Goal: Information Seeking & Learning: Learn about a topic

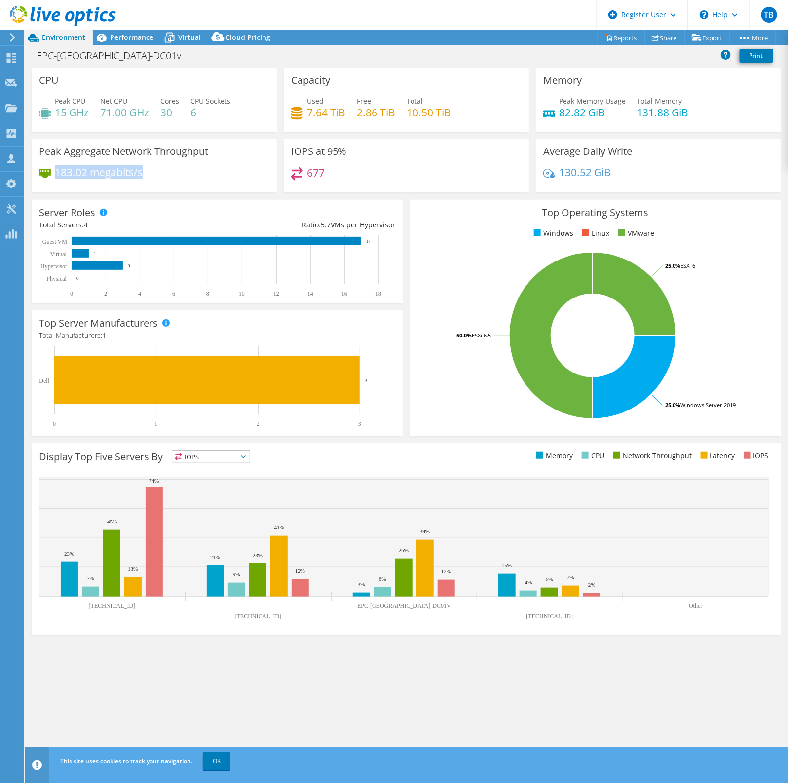
drag, startPoint x: 147, startPoint y: 172, endPoint x: 55, endPoint y: 173, distance: 92.3
click at [55, 173] on div "183.02 megabits/s" at bounding box center [154, 177] width 230 height 21
click at [55, 173] on h4 "183.02 megabits/s" at bounding box center [99, 172] width 88 height 11
click at [142, 30] on div "Performance" at bounding box center [127, 38] width 68 height 16
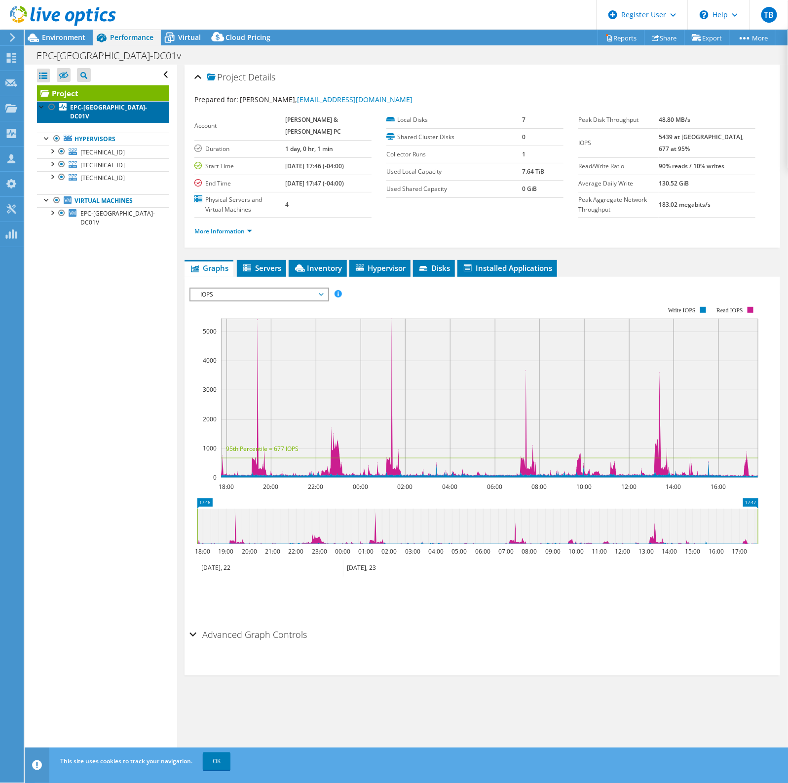
click at [87, 108] on b "EPC-NYC-DC01V" at bounding box center [108, 111] width 77 height 17
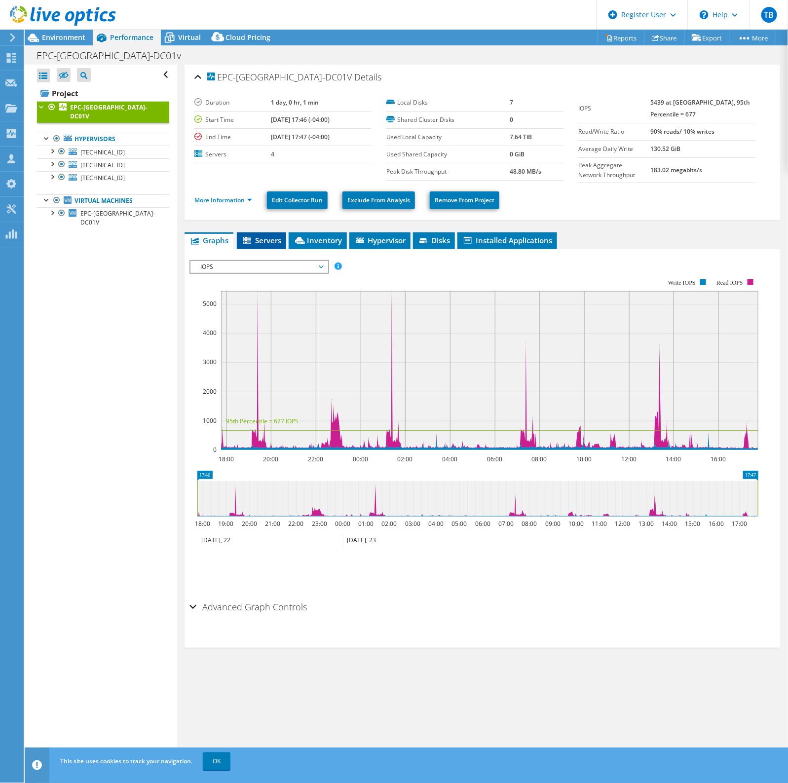
click at [263, 245] on li "Servers" at bounding box center [261, 240] width 49 height 17
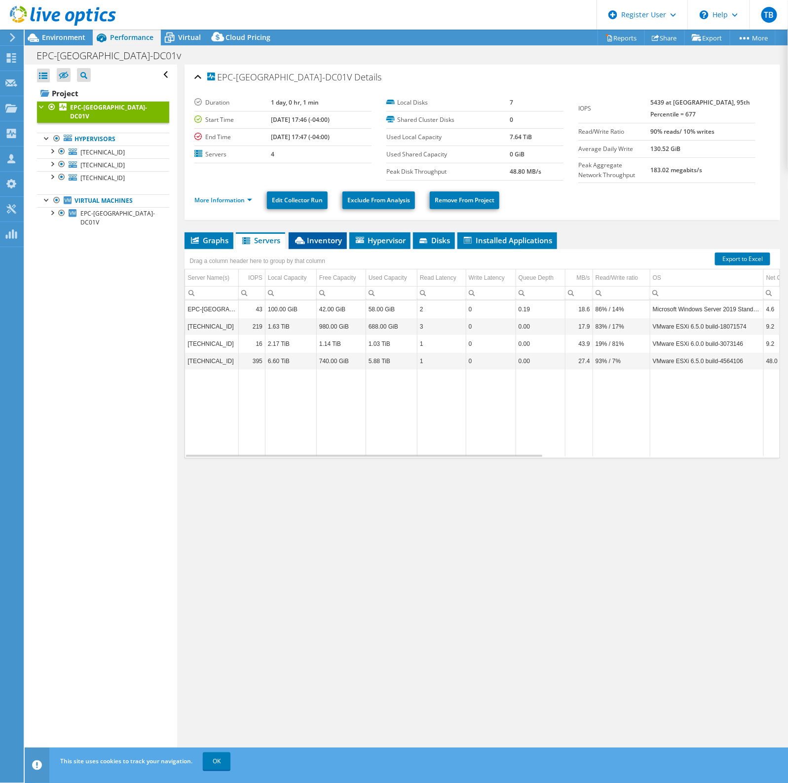
click at [319, 237] on span "Inventory" at bounding box center [318, 240] width 48 height 10
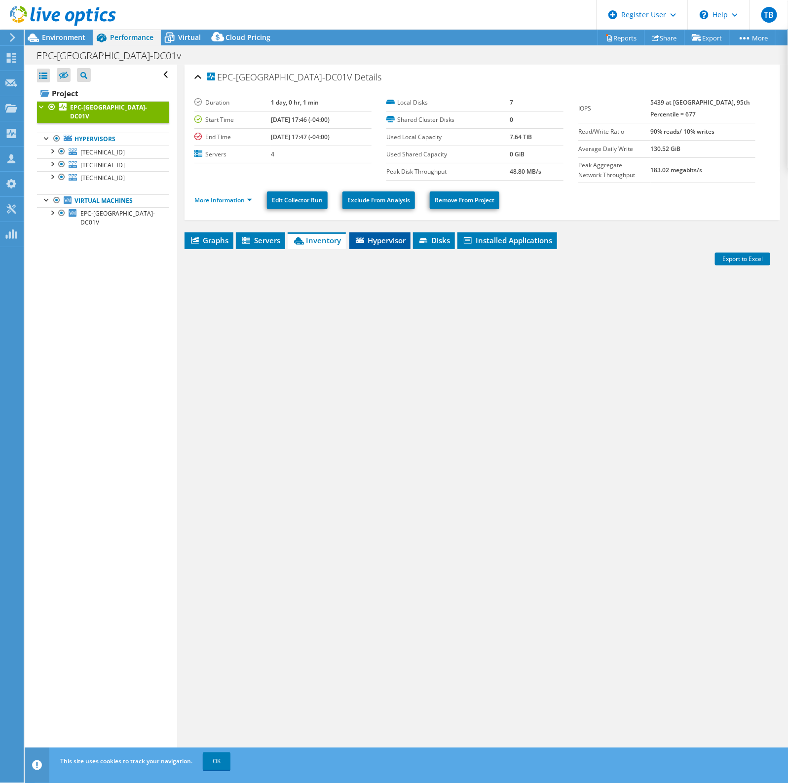
click at [375, 237] on span "Hypervisor" at bounding box center [379, 240] width 51 height 10
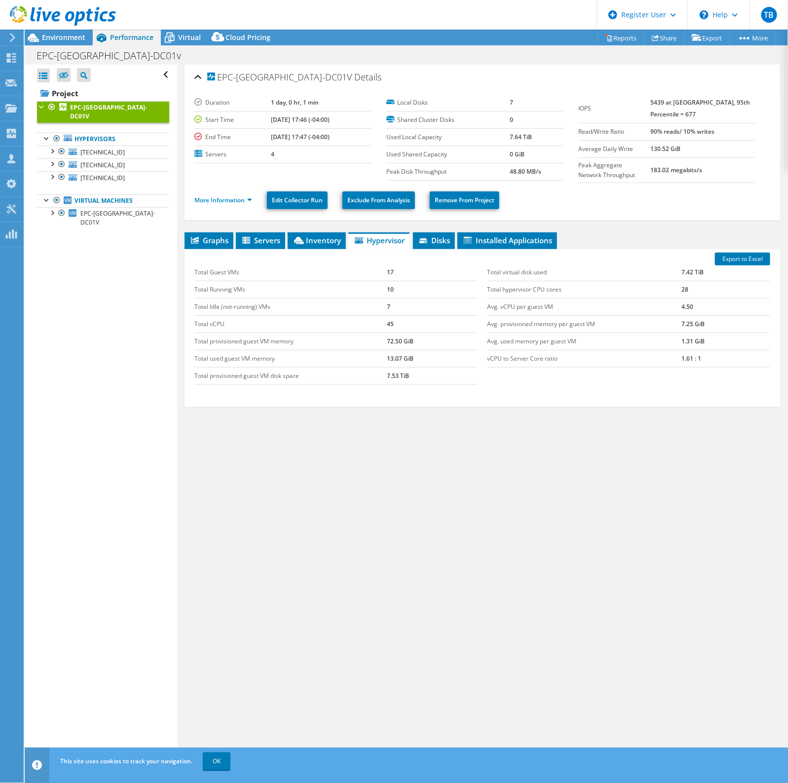
click at [305, 231] on div "EPC-NYC-DC01V Details Duration 1 day, 0 hr, 1 min Start Time 07/22/2025, 17:46 …" at bounding box center [482, 414] width 610 height 699
click at [323, 242] on span "Inventory" at bounding box center [317, 240] width 48 height 10
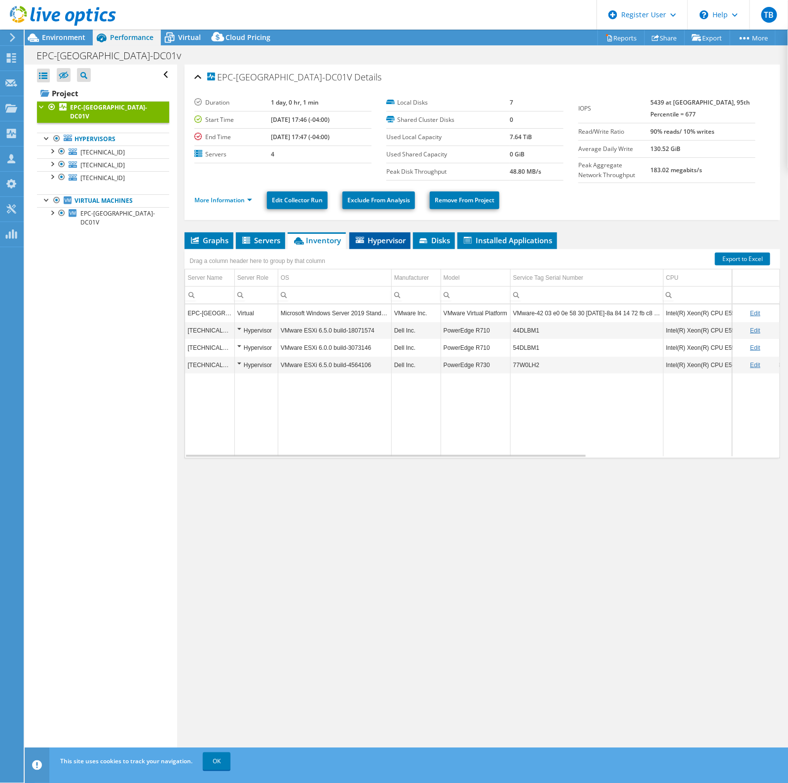
click at [370, 240] on span "Hypervisor" at bounding box center [379, 240] width 51 height 10
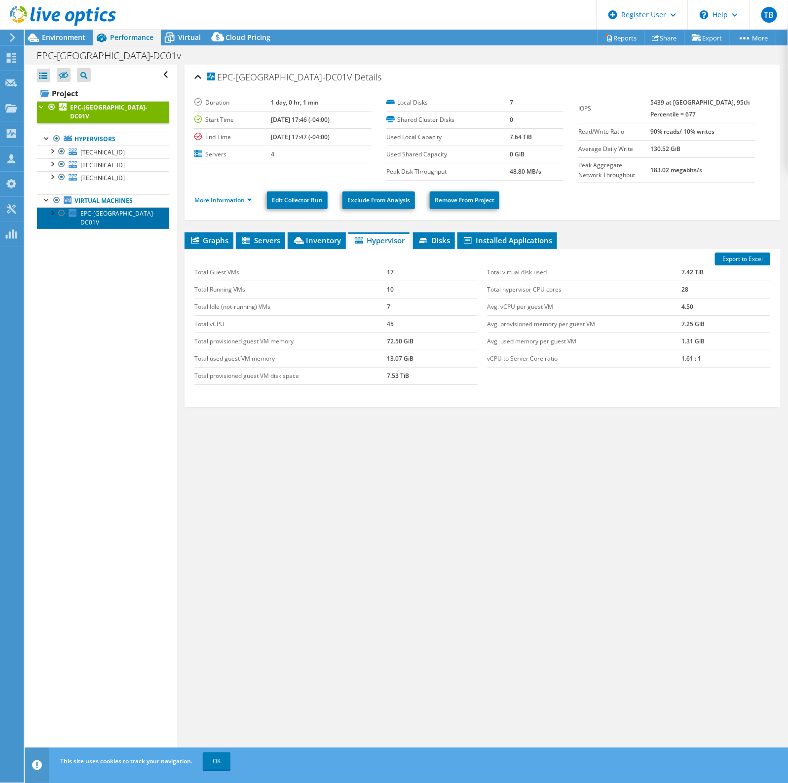
click at [94, 209] on span "EPC-NYC-DC01V" at bounding box center [117, 217] width 75 height 17
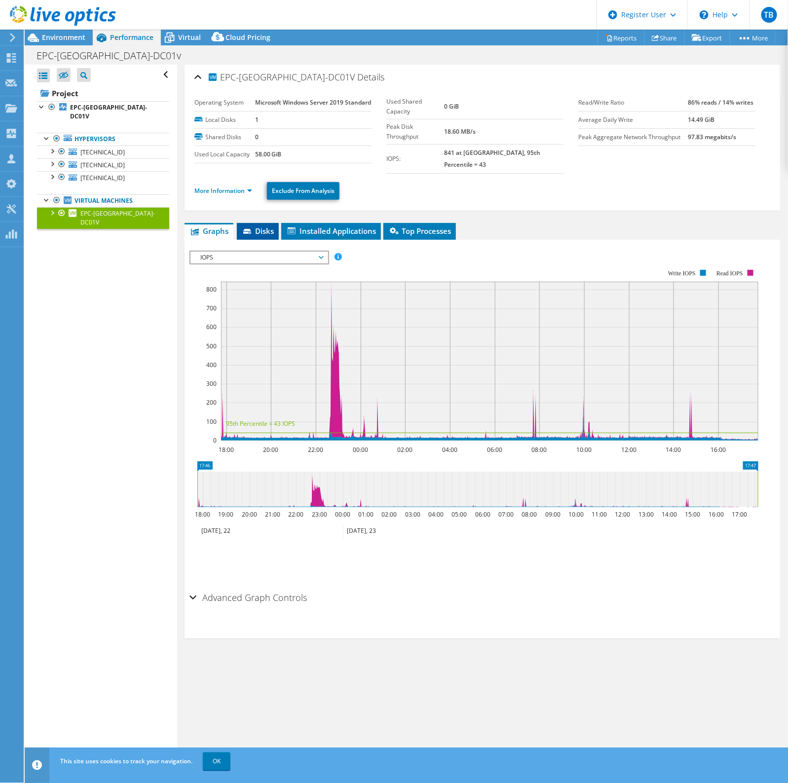
click at [259, 236] on span "Disks" at bounding box center [258, 231] width 32 height 10
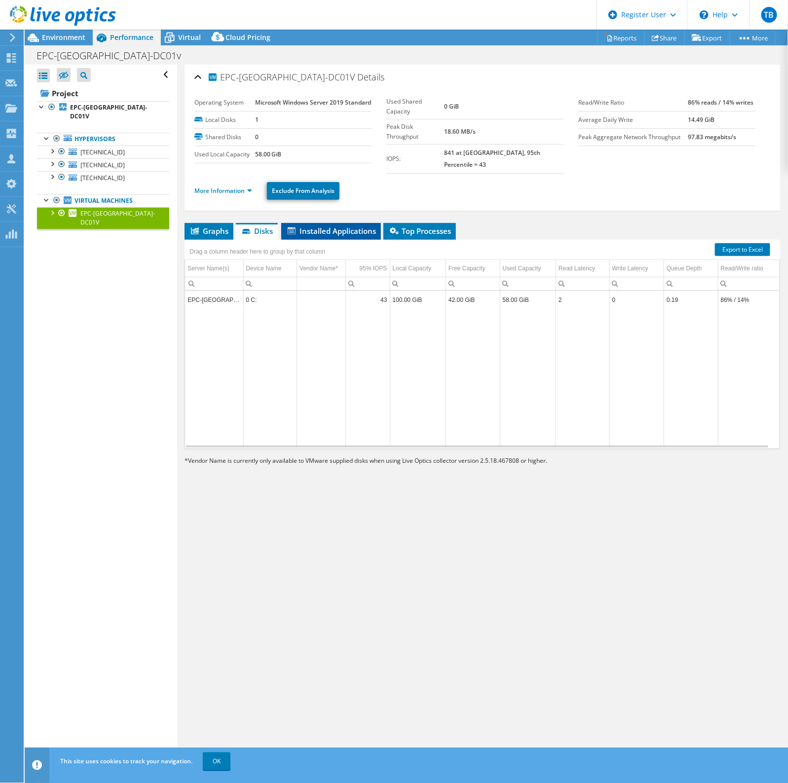
click at [320, 234] on li "Installed Applications" at bounding box center [331, 231] width 100 height 17
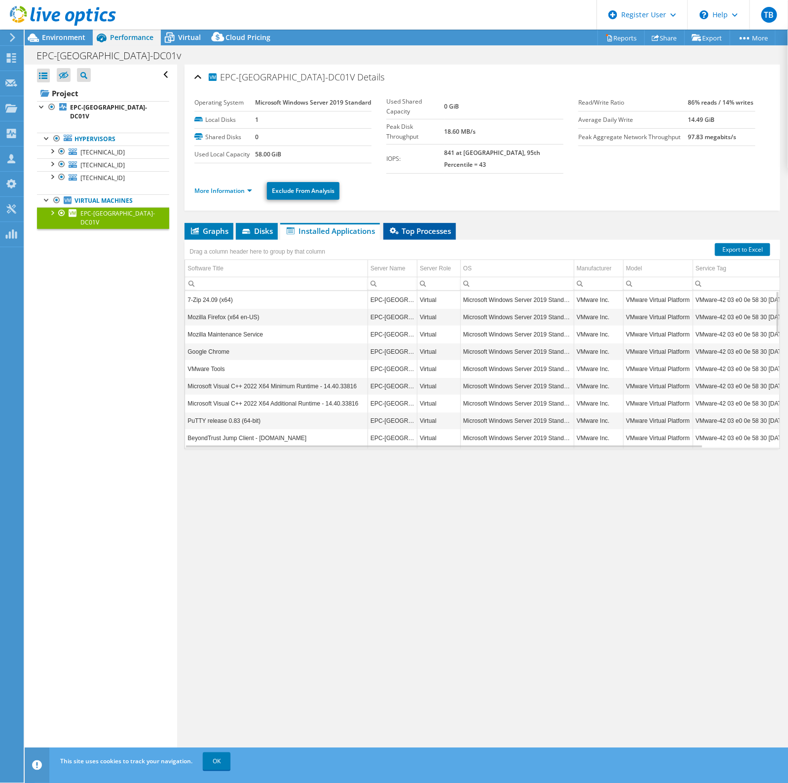
click at [408, 236] on span "Top Processes" at bounding box center [419, 231] width 63 height 10
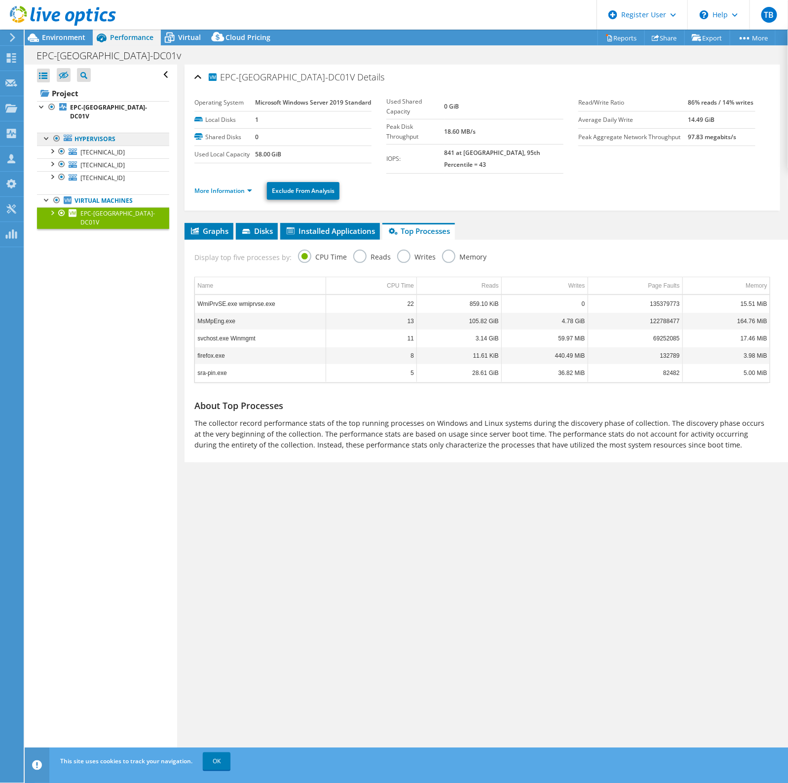
click at [99, 133] on link "Hypervisors" at bounding box center [103, 139] width 132 height 13
click at [98, 148] on span "10.0.0.40" at bounding box center [102, 152] width 44 height 8
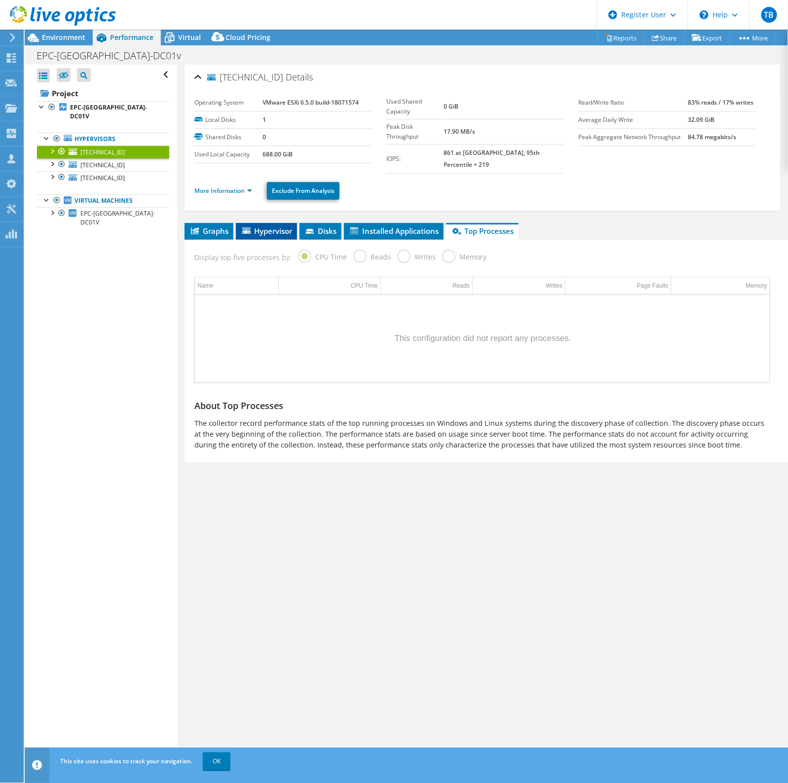
click at [263, 226] on span "Hypervisor" at bounding box center [266, 231] width 51 height 10
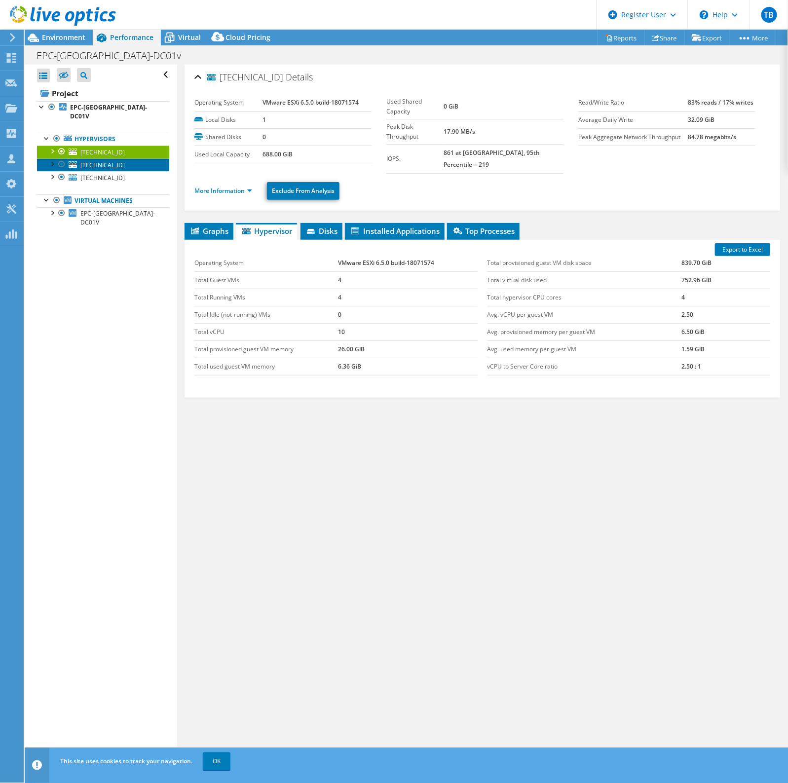
click at [112, 158] on link "10.0.0.41" at bounding box center [103, 164] width 132 height 13
click at [51, 158] on div at bounding box center [52, 163] width 10 height 10
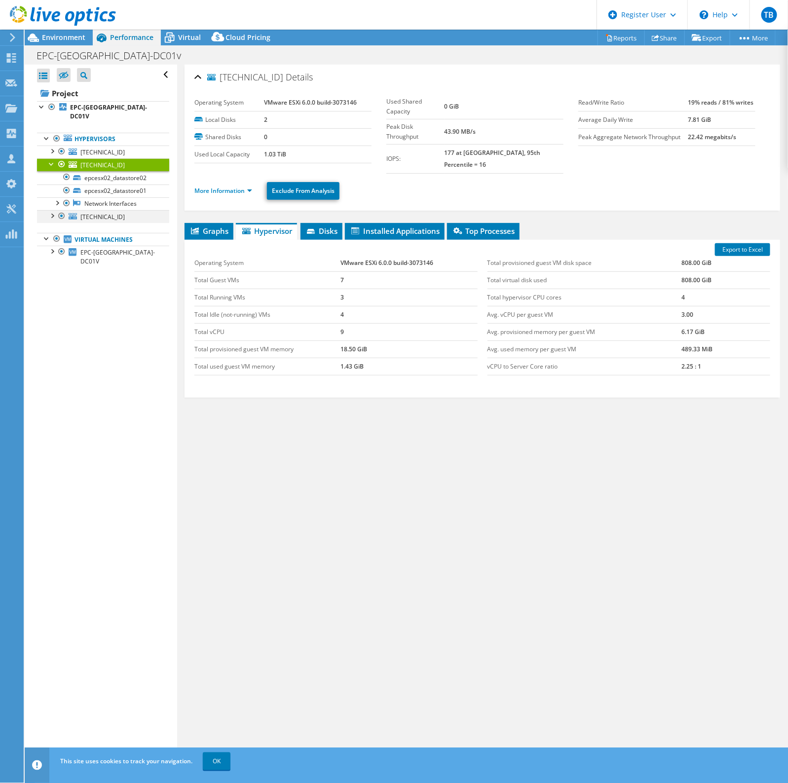
click at [51, 210] on div at bounding box center [52, 215] width 10 height 10
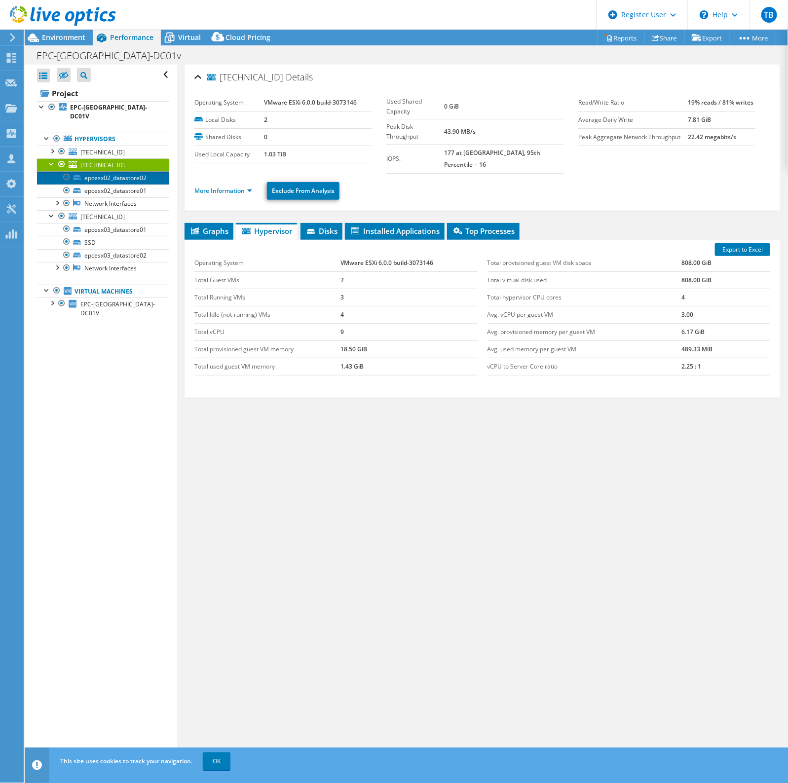
click at [94, 171] on link "epcesx02_datastore02" at bounding box center [103, 177] width 132 height 13
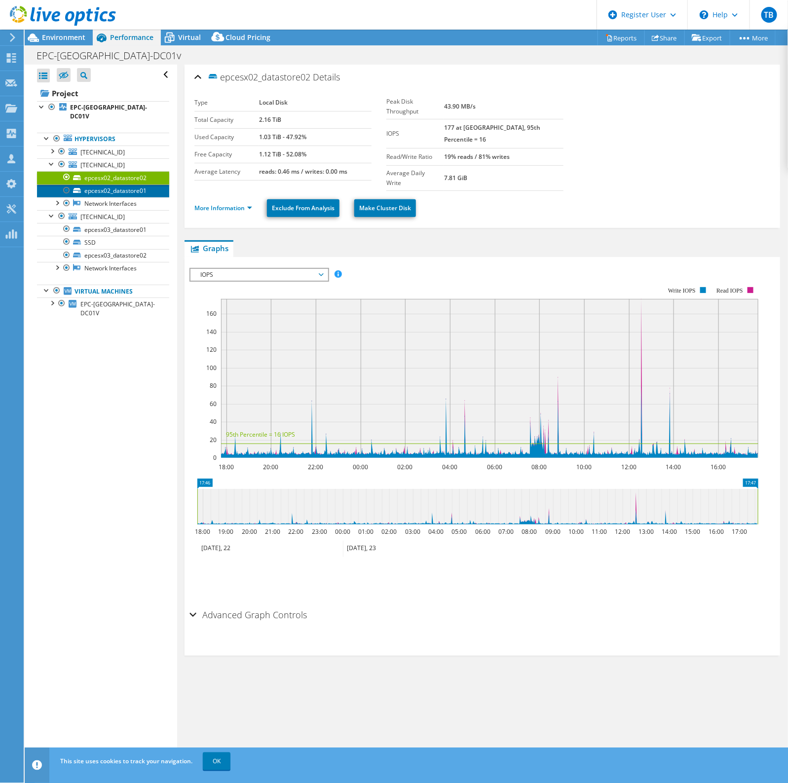
click at [105, 185] on link "epcesx02_datastore01" at bounding box center [103, 191] width 132 height 13
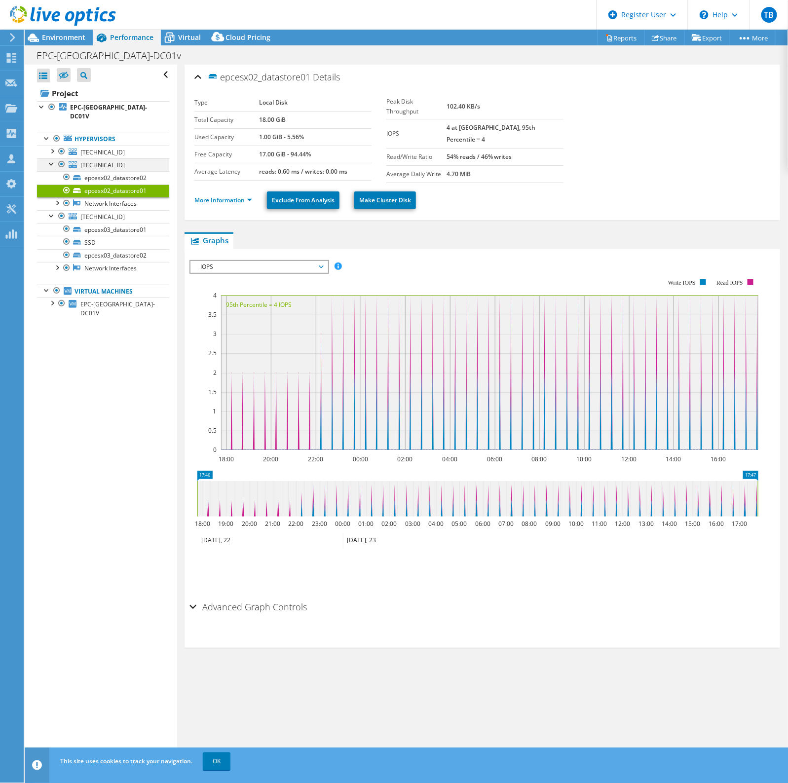
click at [55, 158] on div at bounding box center [52, 163] width 10 height 10
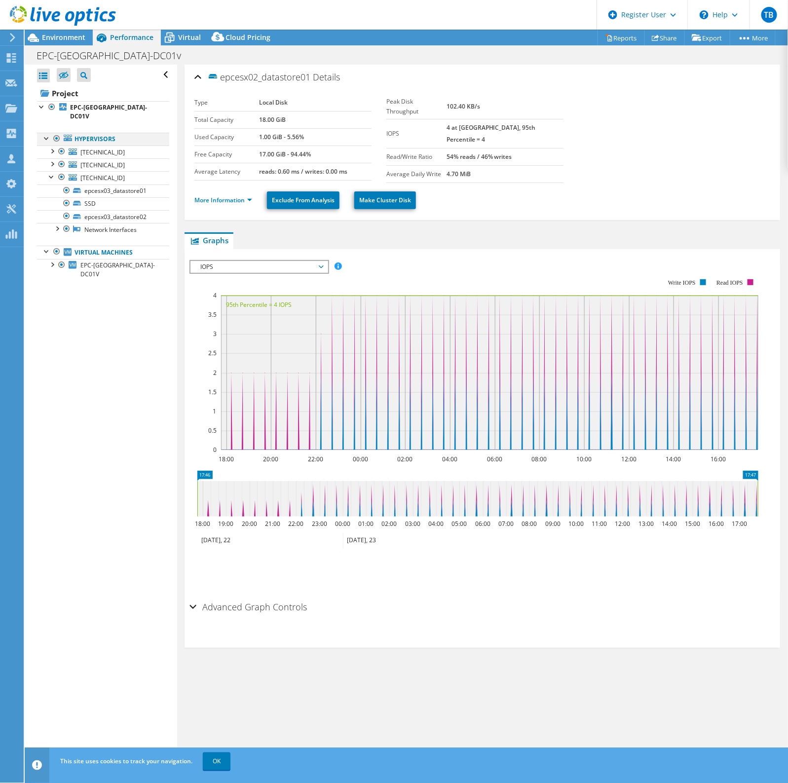
click at [45, 133] on div at bounding box center [47, 138] width 10 height 10
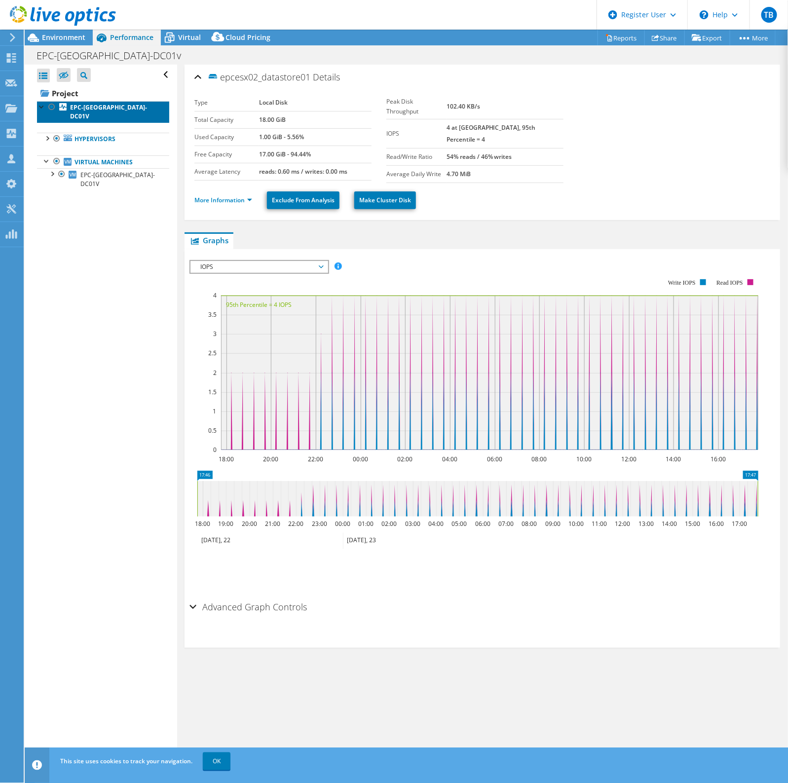
click at [80, 106] on b "EPC-NYC-DC01V" at bounding box center [108, 111] width 77 height 17
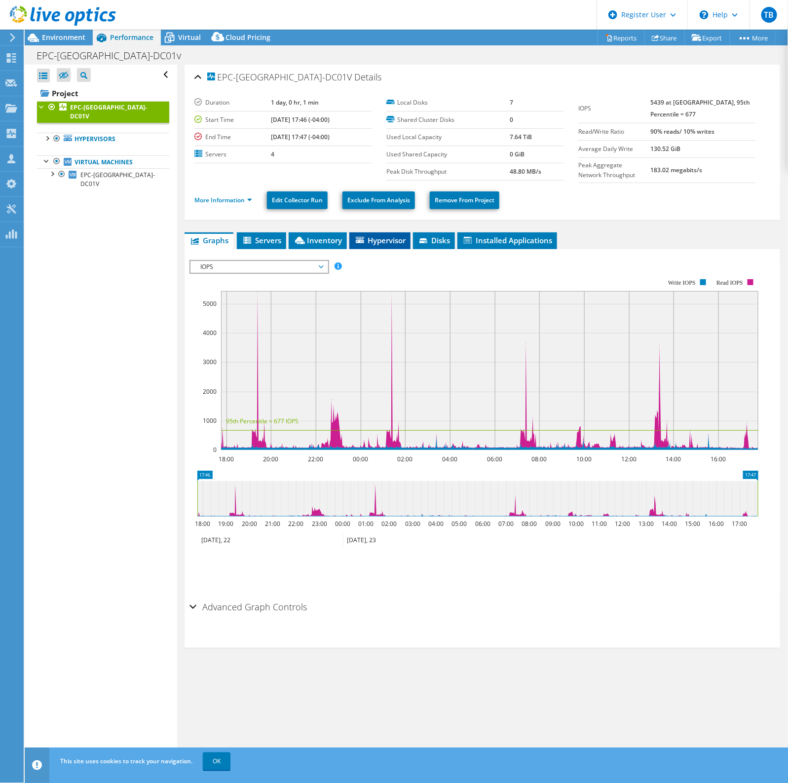
click at [388, 240] on span "Hypervisor" at bounding box center [379, 240] width 51 height 10
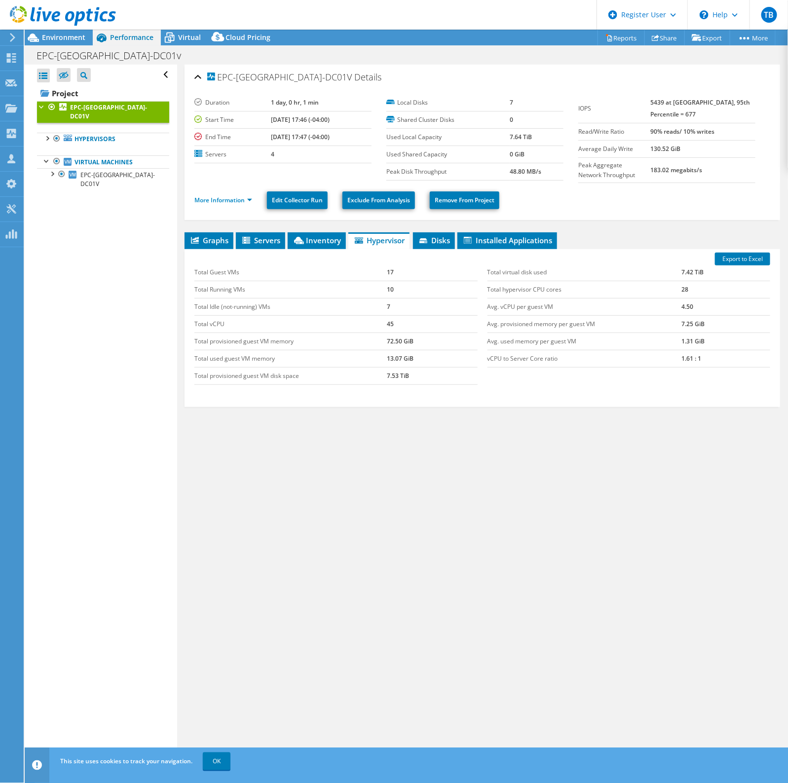
click at [388, 243] on span "Hypervisor" at bounding box center [378, 240] width 51 height 10
click at [421, 244] on icon at bounding box center [424, 241] width 10 height 6
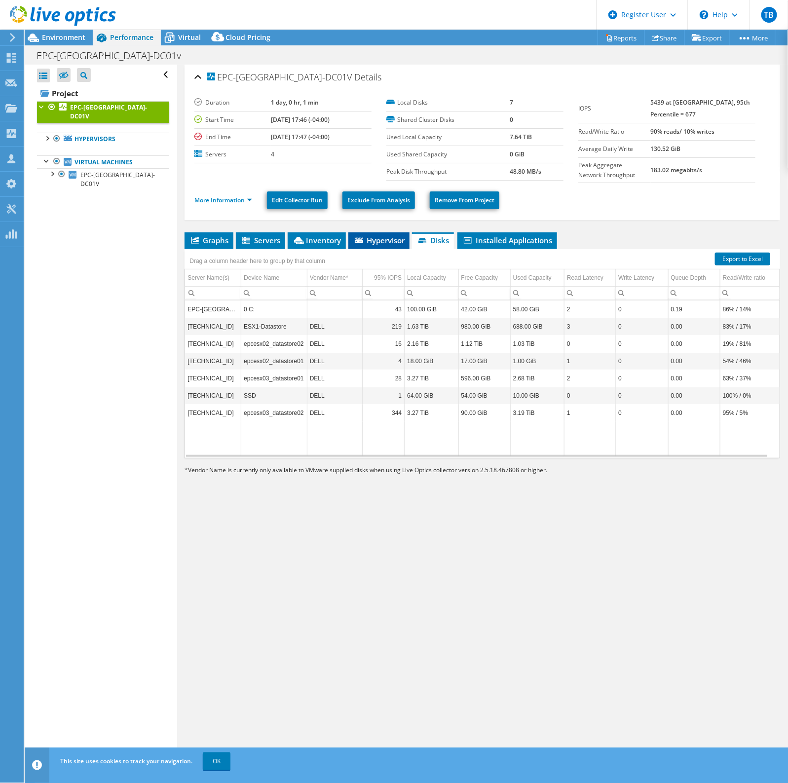
click at [395, 240] on span "Hypervisor" at bounding box center [378, 240] width 51 height 10
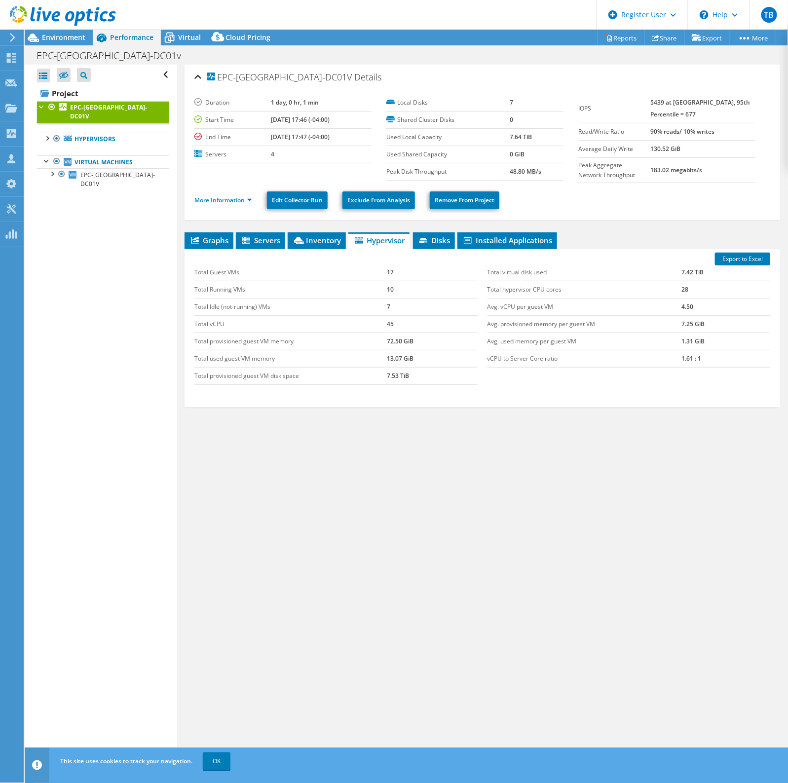
click at [190, 230] on div "EPC-NYC-DC01V Details Duration 1 day, 0 hr, 1 min Start Time 07/22/2025, 17:46 …" at bounding box center [482, 414] width 610 height 699
click at [215, 240] on span "Graphs" at bounding box center [209, 240] width 39 height 10
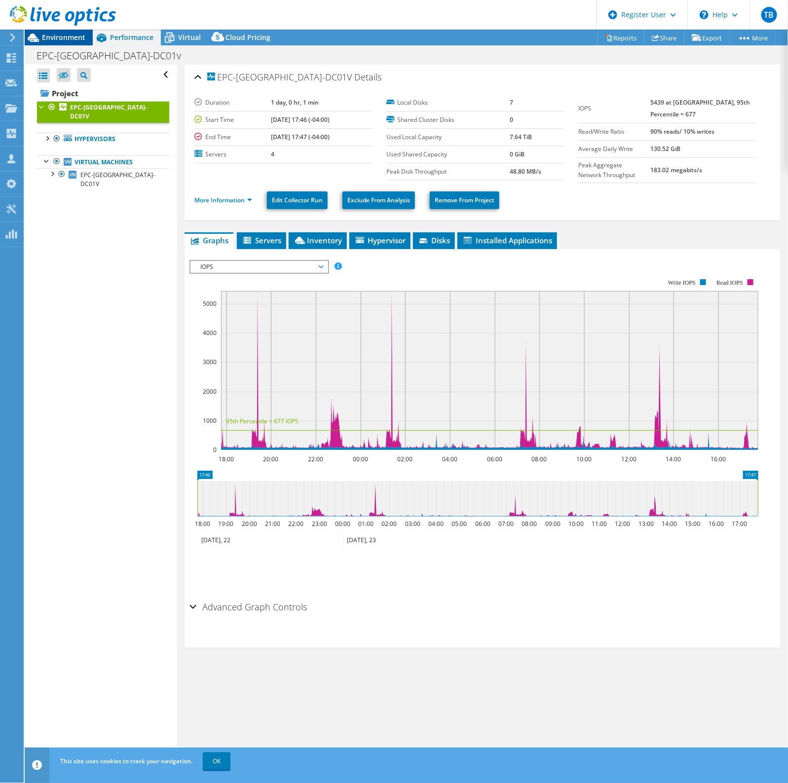
click at [70, 43] on div "Environment" at bounding box center [59, 38] width 68 height 16
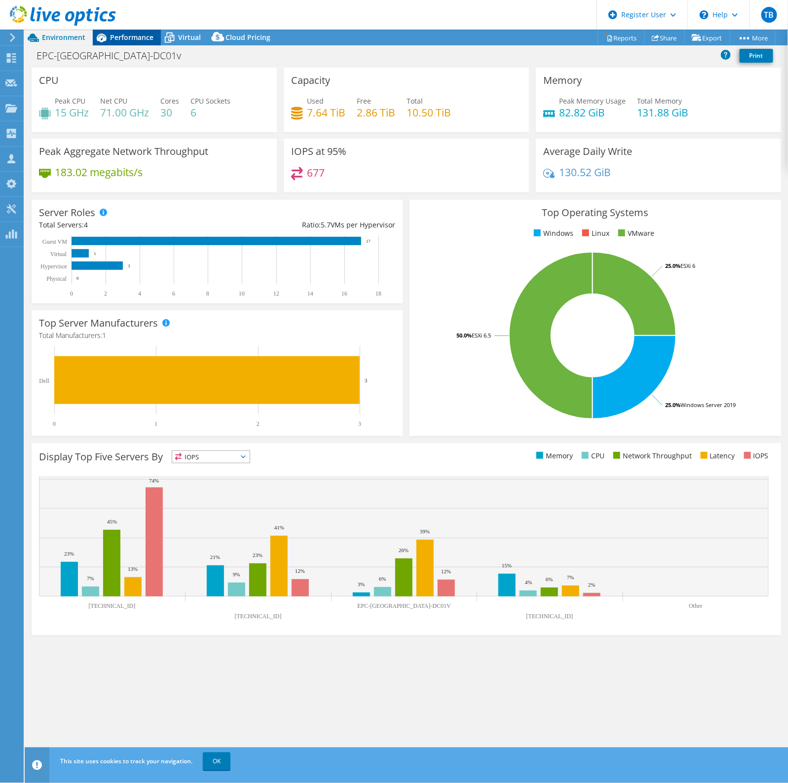
click at [140, 33] on span "Performance" at bounding box center [131, 37] width 43 height 9
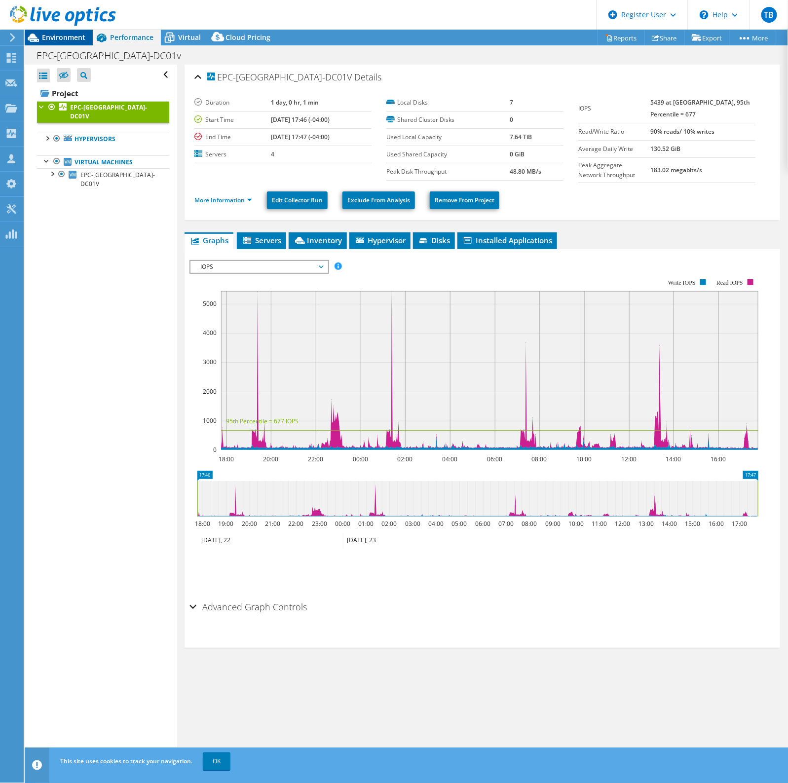
click at [77, 42] on div "Environment" at bounding box center [59, 38] width 68 height 16
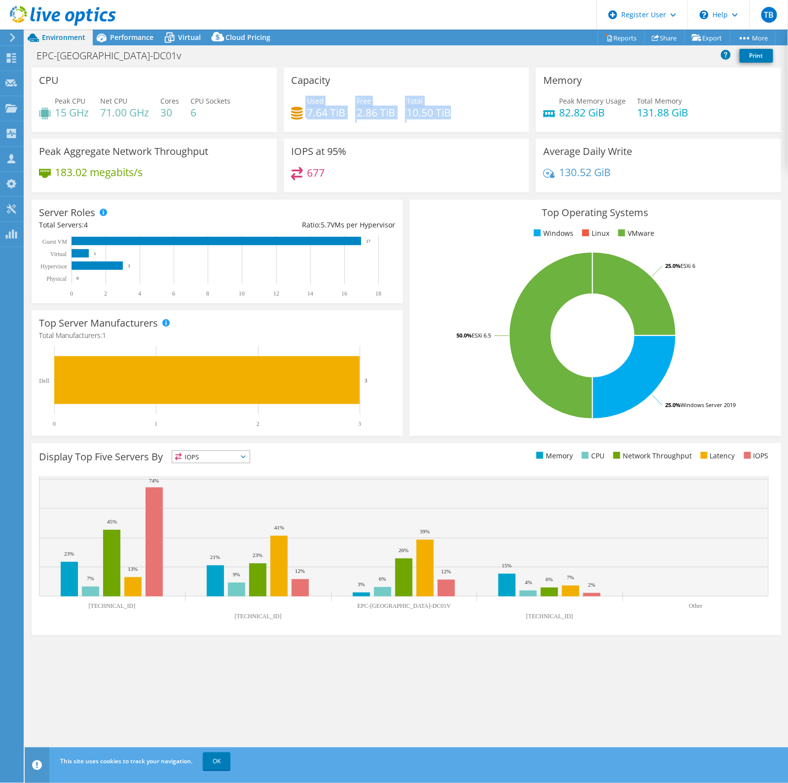
drag, startPoint x: 457, startPoint y: 114, endPoint x: 304, endPoint y: 96, distance: 154.0
click at [304, 96] on div "Used 7.64 TiB Free 2.86 TiB Total 10.50 TiB" at bounding box center [406, 112] width 230 height 32
click at [304, 96] on div "Used 7.64 TiB" at bounding box center [318, 107] width 54 height 22
drag, startPoint x: 289, startPoint y: 77, endPoint x: 460, endPoint y: 111, distance: 174.6
click at [460, 111] on div "Capacity Used 7.64 TiB Free 2.86 TiB Total 10.50 TiB" at bounding box center [406, 100] width 245 height 65
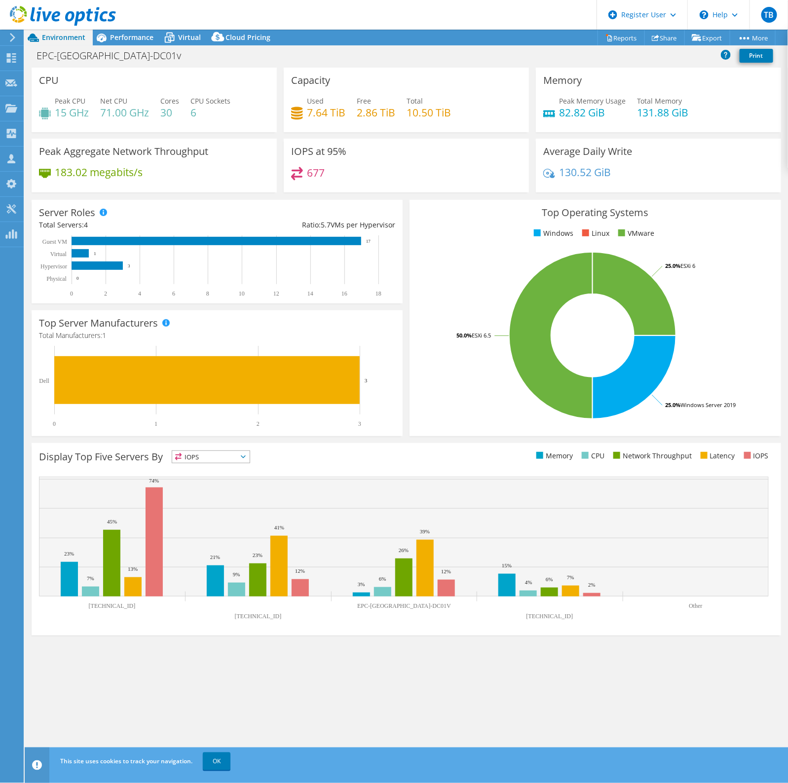
click at [460, 111] on div "Used 7.64 TiB Free 2.86 TiB Total 10.50 TiB" at bounding box center [406, 112] width 230 height 32
